Goal: Task Accomplishment & Management: Manage account settings

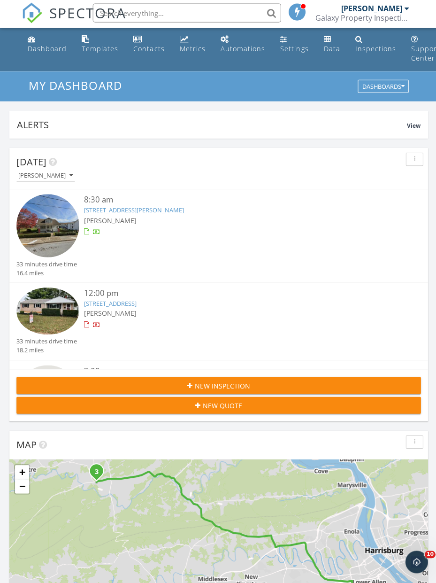
scroll to position [1, 0]
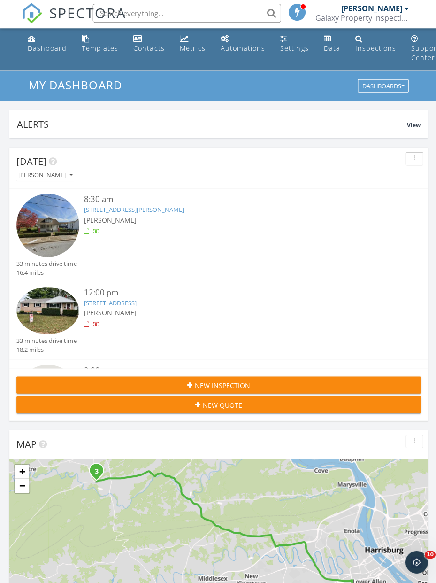
click at [150, 309] on div "[PERSON_NAME]" at bounding box center [235, 314] width 303 height 10
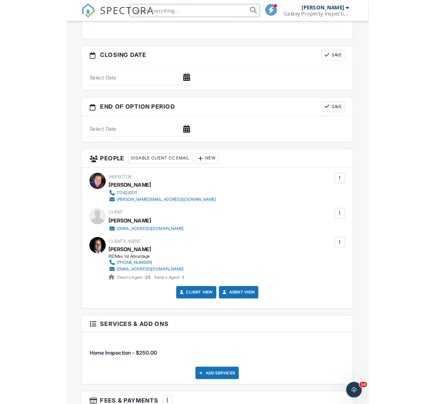
scroll to position [866, 0]
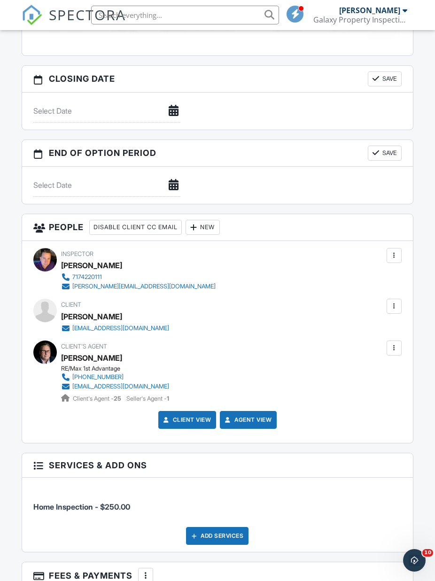
click at [396, 307] on div at bounding box center [393, 306] width 9 height 9
click at [298, 333] on li "Edit" at bounding box center [343, 334] width 105 height 23
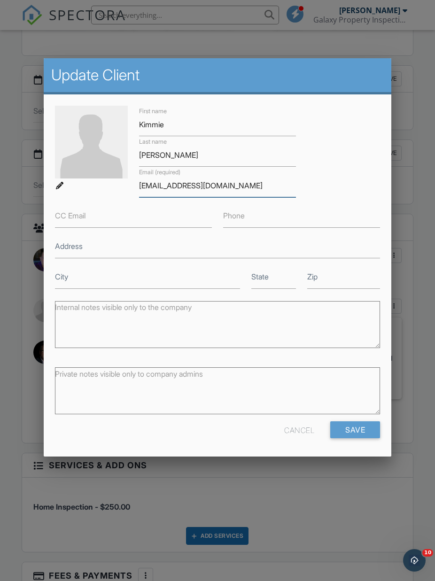
click at [252, 180] on input "[EMAIL_ADDRESS][DOMAIN_NAME]" at bounding box center [217, 185] width 157 height 23
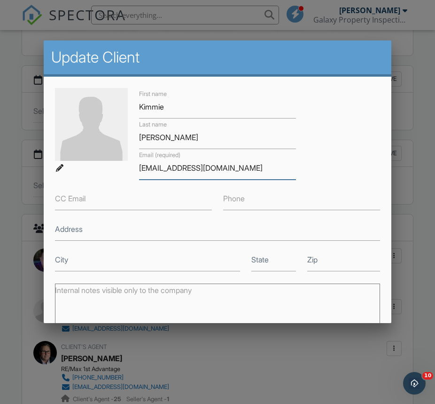
click at [261, 169] on input "[EMAIL_ADDRESS][DOMAIN_NAME]" at bounding box center [217, 167] width 157 height 23
type input "matt"
type input "[PERSON_NAME][EMAIL_ADDRESS][PERSON_NAME][DOMAIN_NAME]"
click at [247, 199] on input "Phone" at bounding box center [301, 198] width 157 height 23
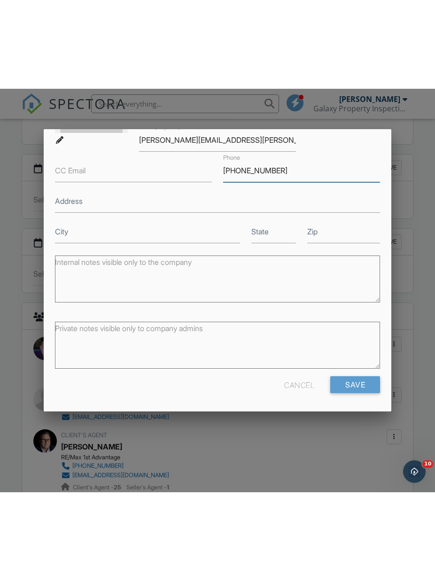
scroll to position [116, 0]
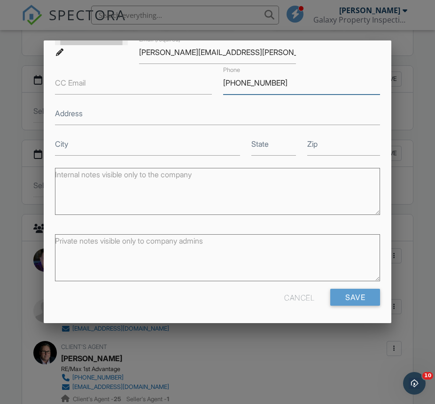
type input "[PHONE_NUMBER]"
click at [363, 298] on input "Save" at bounding box center [355, 296] width 50 height 17
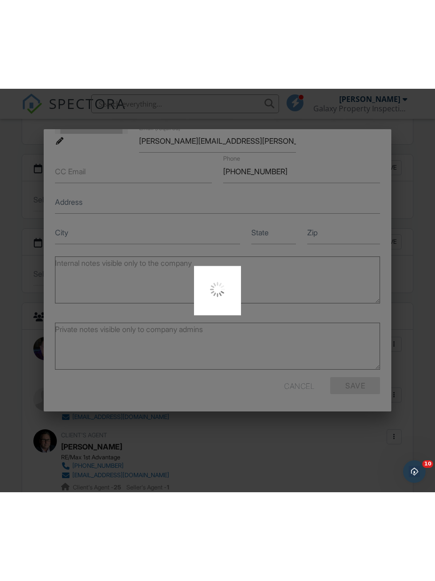
scroll to position [0, 0]
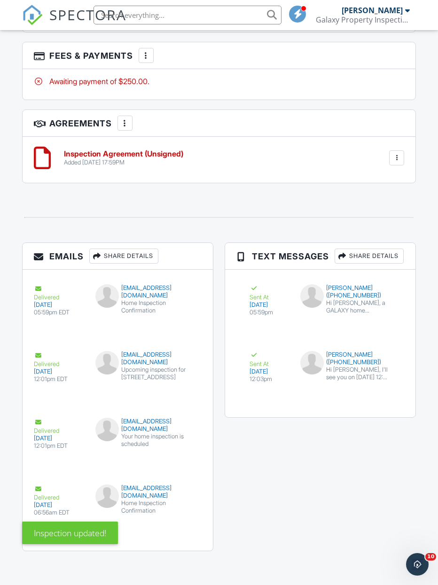
scroll to position [1535, 0]
click at [193, 418] on div "[EMAIL_ADDRESS][DOMAIN_NAME]" at bounding box center [145, 425] width 101 height 15
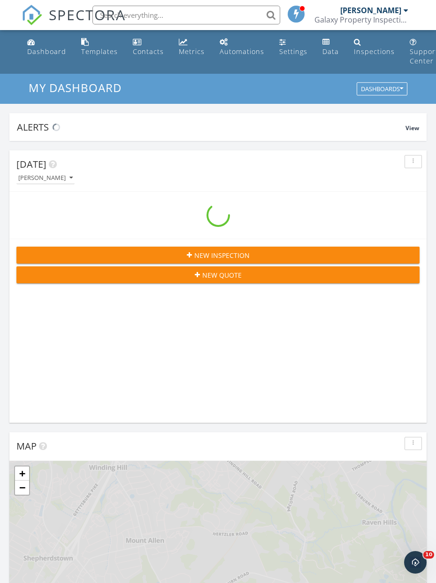
scroll to position [1607, 437]
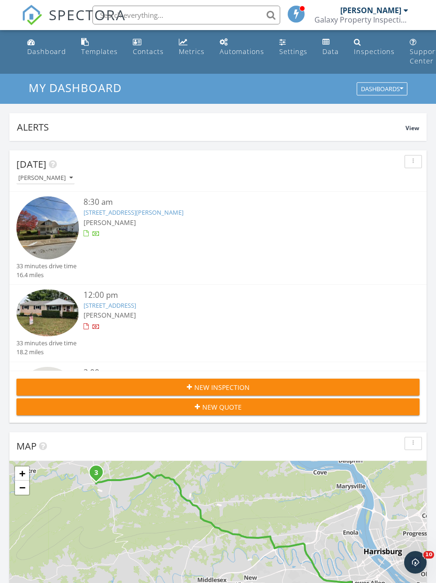
click at [136, 304] on link "[STREET_ADDRESS]" at bounding box center [110, 305] width 53 height 8
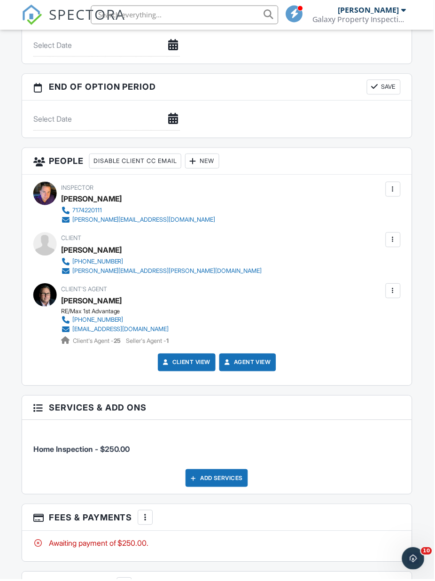
click at [396, 246] on div at bounding box center [394, 240] width 15 height 15
click at [348, 293] on li "Resend Confirmation Email" at bounding box center [343, 292] width 105 height 23
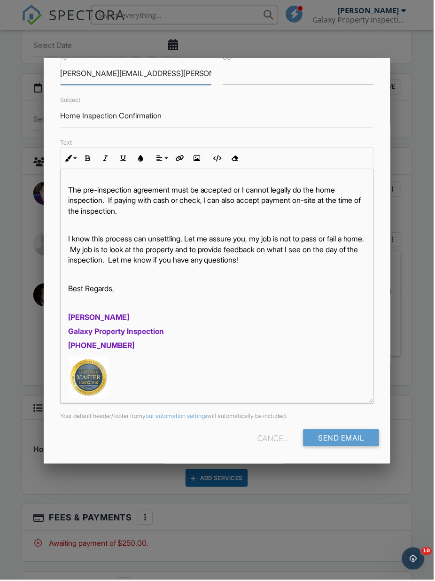
scroll to position [53, 0]
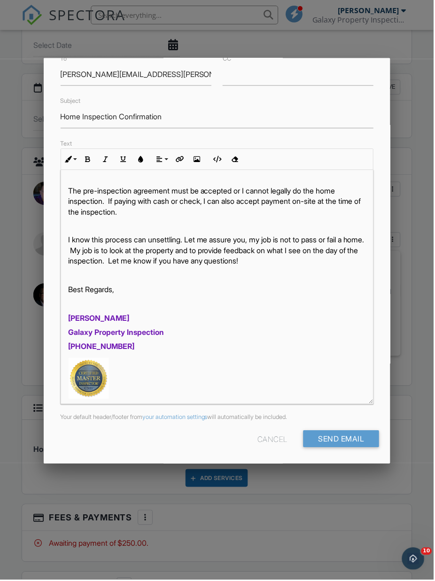
click at [356, 440] on input "Send Email" at bounding box center [342, 440] width 76 height 17
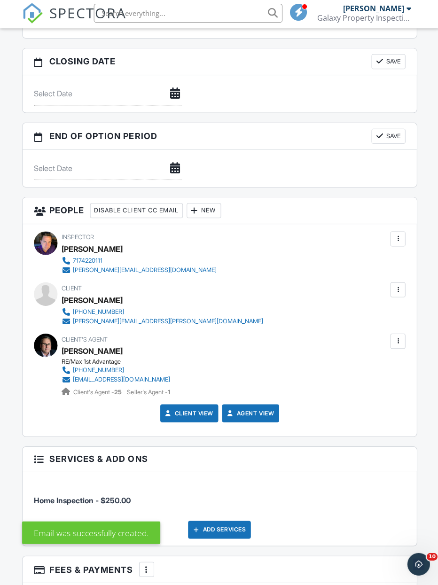
scroll to position [999, 0]
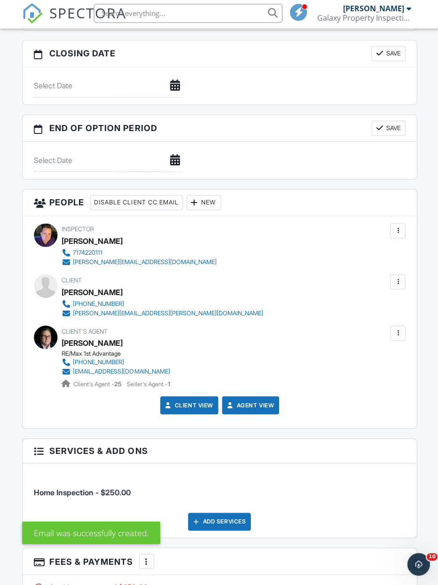
click at [396, 281] on div at bounding box center [396, 282] width 9 height 9
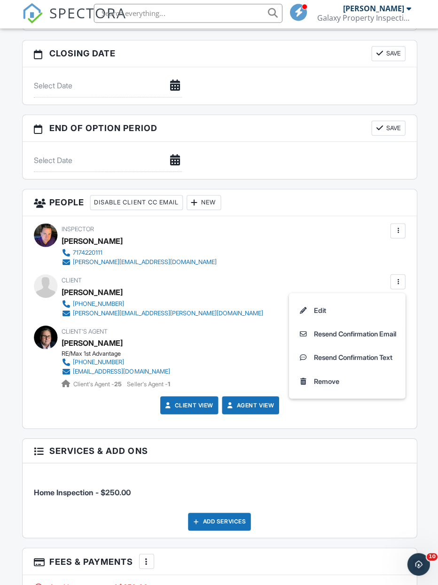
click at [359, 357] on li "Resend Confirmation Text" at bounding box center [346, 358] width 105 height 23
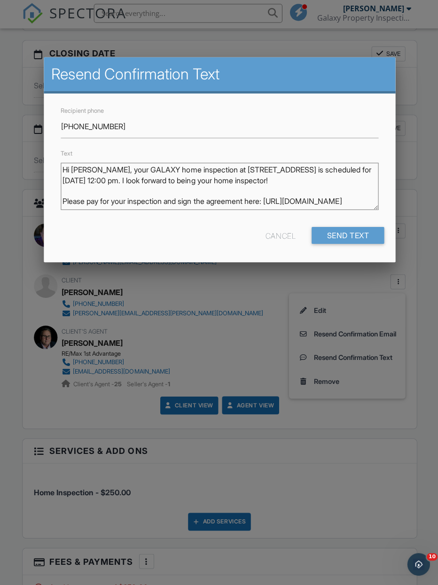
click at [350, 234] on input "Send Text" at bounding box center [347, 236] width 72 height 17
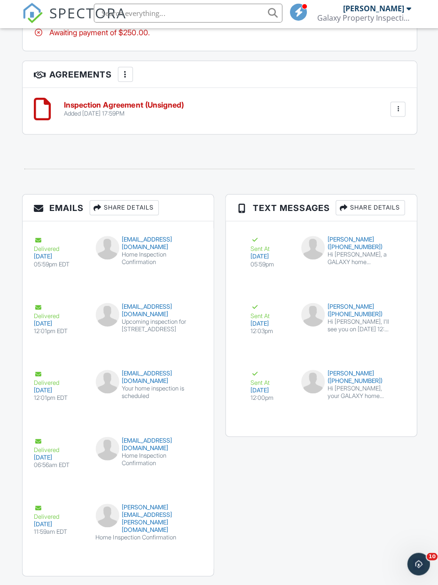
scroll to position [1613, 0]
